Goal: Task Accomplishment & Management: Manage account settings

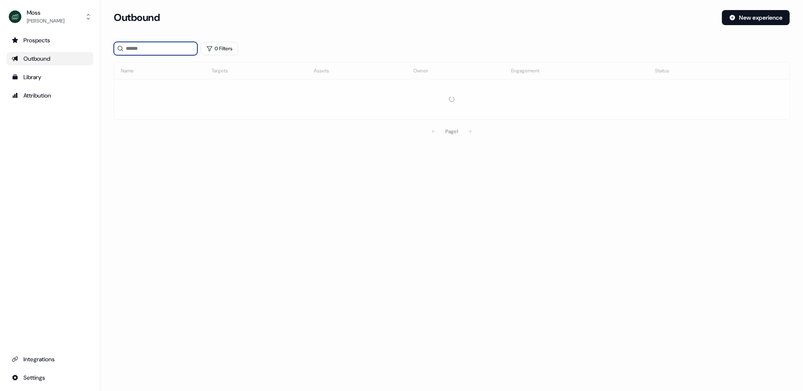
click at [169, 50] on input at bounding box center [156, 48] width 84 height 13
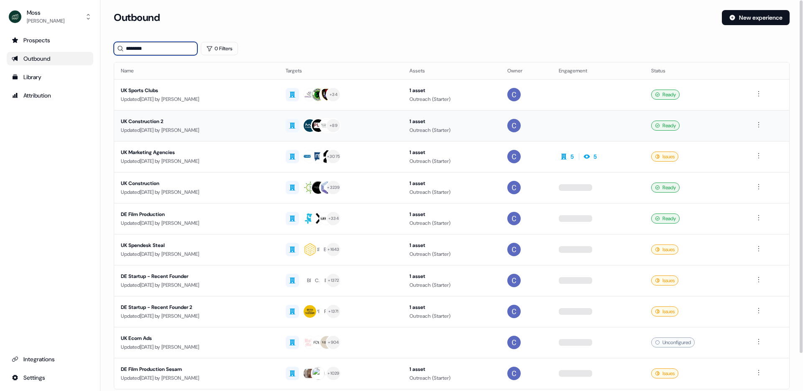
type input "********"
click at [187, 130] on div "Updated [DATE] by [PERSON_NAME]" at bounding box center [196, 130] width 151 height 8
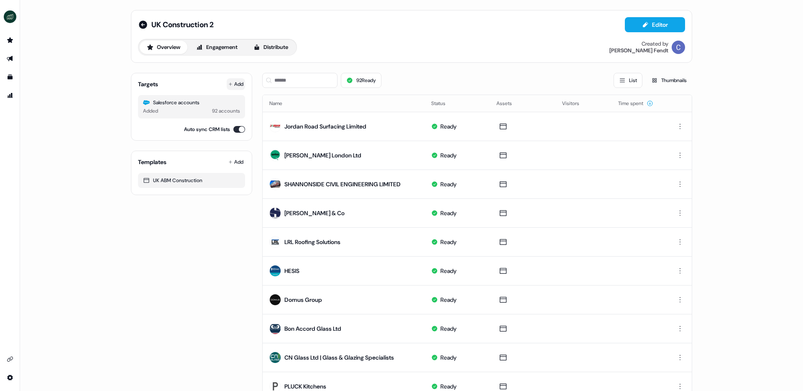
click at [235, 84] on button "Add" at bounding box center [236, 84] width 18 height 12
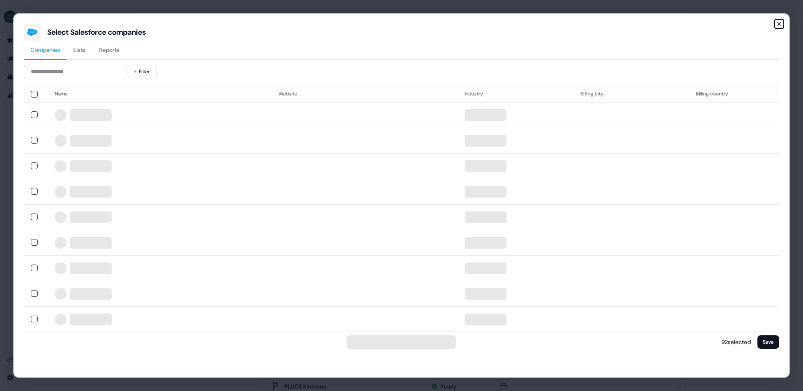
click at [778, 23] on icon "button" at bounding box center [779, 24] width 7 height 7
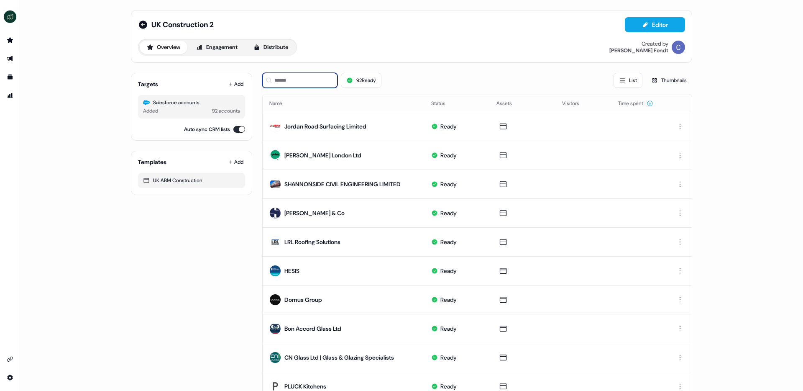
click at [314, 73] on input at bounding box center [299, 80] width 75 height 15
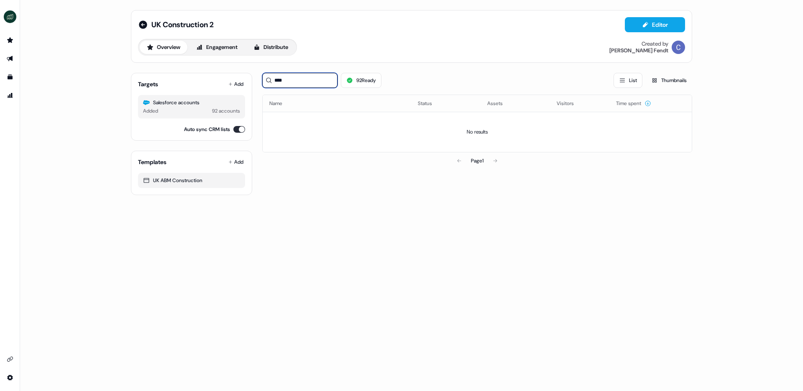
type input "****"
click at [247, 80] on div "Targets Add Salesforce accounts Added 92 accounts Auto sync CRM lists" at bounding box center [191, 107] width 121 height 68
click at [242, 82] on button "Add" at bounding box center [236, 84] width 18 height 12
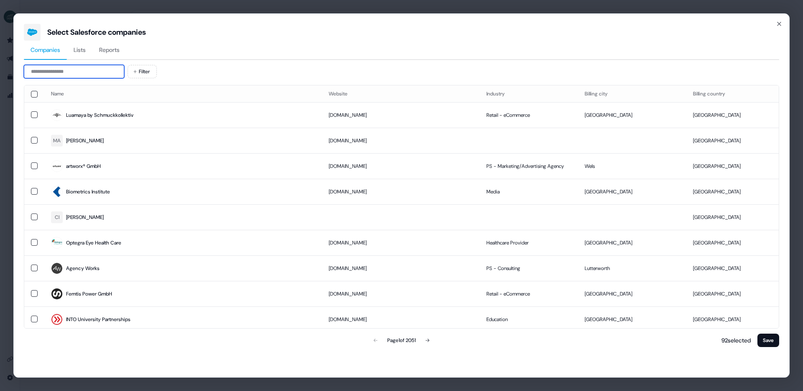
click at [103, 69] on input at bounding box center [74, 71] width 100 height 13
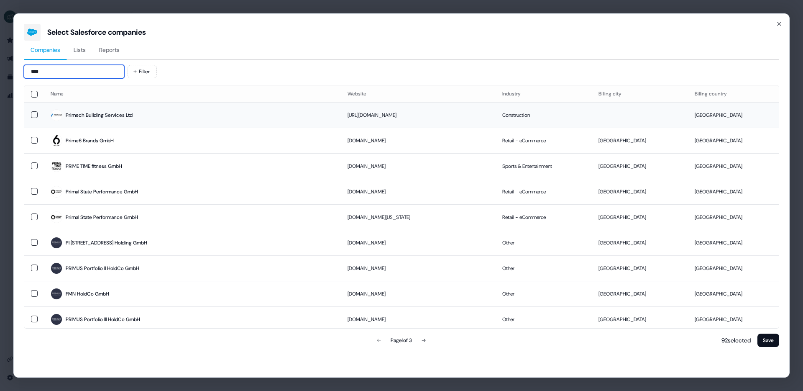
type input "****"
click at [32, 115] on button "button" at bounding box center [34, 114] width 7 height 7
click at [774, 341] on button "Save" at bounding box center [769, 339] width 22 height 13
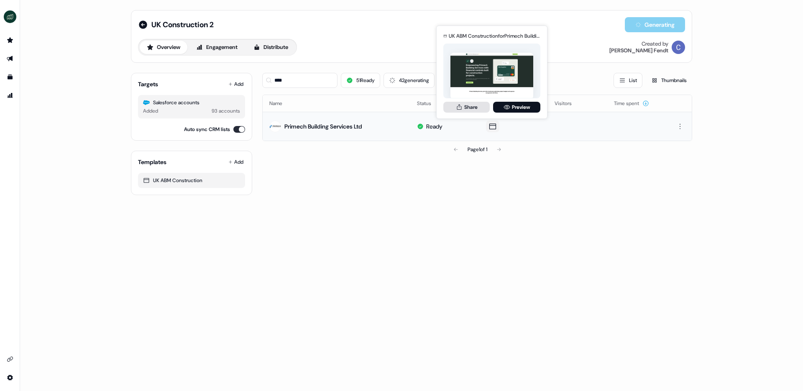
click at [467, 108] on button "Share" at bounding box center [467, 107] width 46 height 11
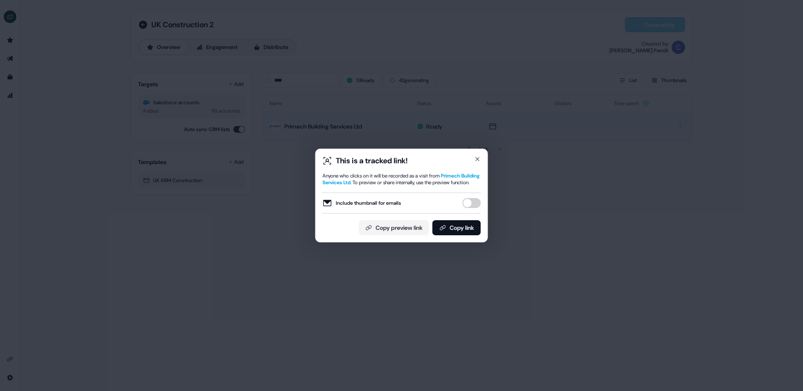
click at [476, 205] on button "Include thumbnail for emails" at bounding box center [472, 203] width 18 height 10
click at [444, 231] on button "Copy link" at bounding box center [457, 227] width 49 height 15
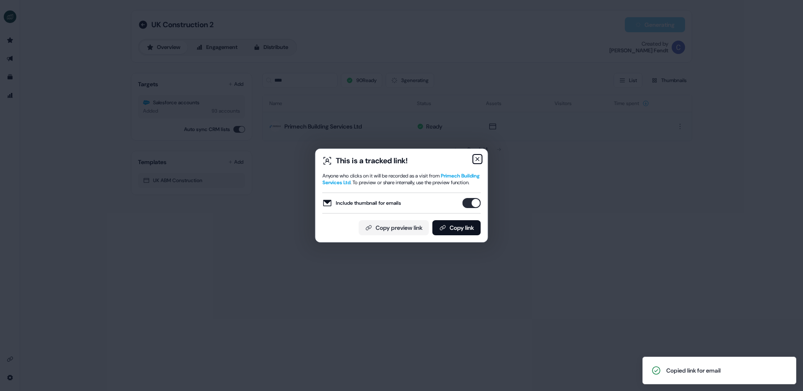
click at [478, 156] on icon "button" at bounding box center [478, 159] width 7 height 7
